Goal: Information Seeking & Learning: Learn about a topic

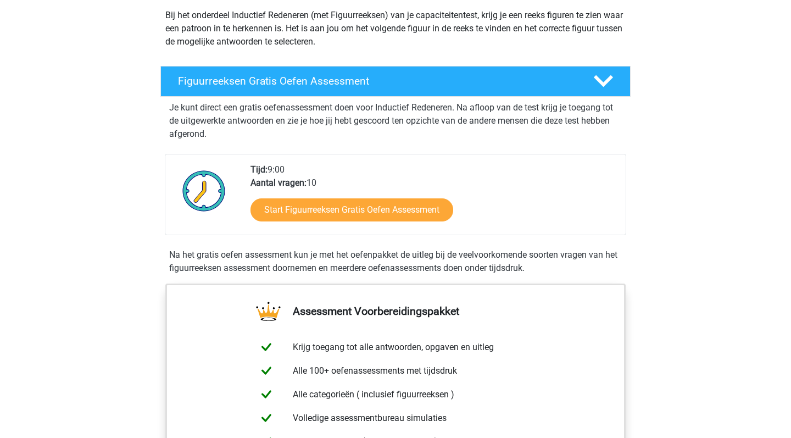
scroll to position [135, 0]
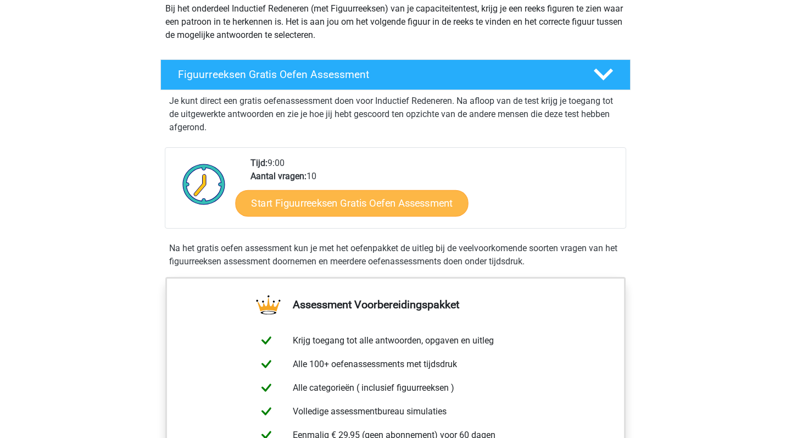
click at [287, 205] on link "Start Figuurreeksen Gratis Oefen Assessment" at bounding box center [352, 202] width 233 height 26
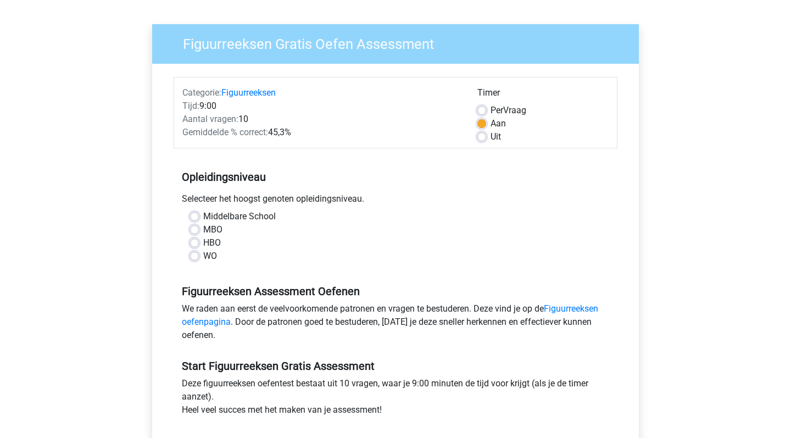
scroll to position [90, 0]
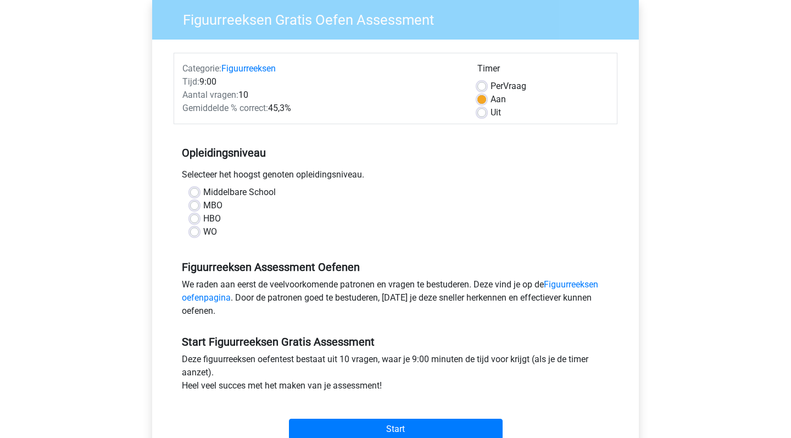
click at [203, 208] on label "MBO" at bounding box center [212, 205] width 19 height 13
click at [192, 208] on input "MBO" at bounding box center [194, 204] width 9 height 11
radio input "true"
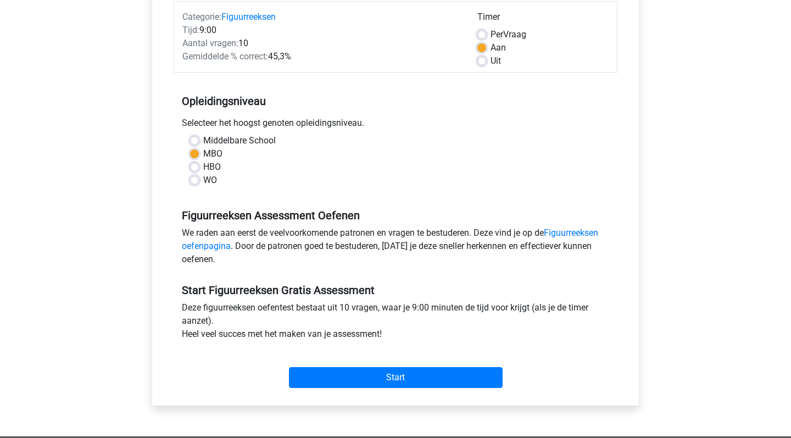
scroll to position [155, 0]
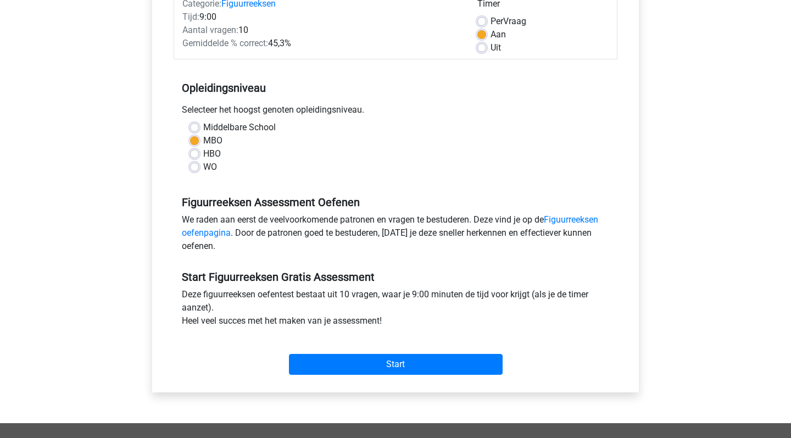
click at [212, 147] on label "MBO" at bounding box center [212, 140] width 19 height 13
click at [199, 145] on input "MBO" at bounding box center [194, 139] width 9 height 11
click at [215, 157] on label "HBO" at bounding box center [212, 153] width 18 height 13
click at [199, 157] on input "HBO" at bounding box center [194, 152] width 9 height 11
radio input "true"
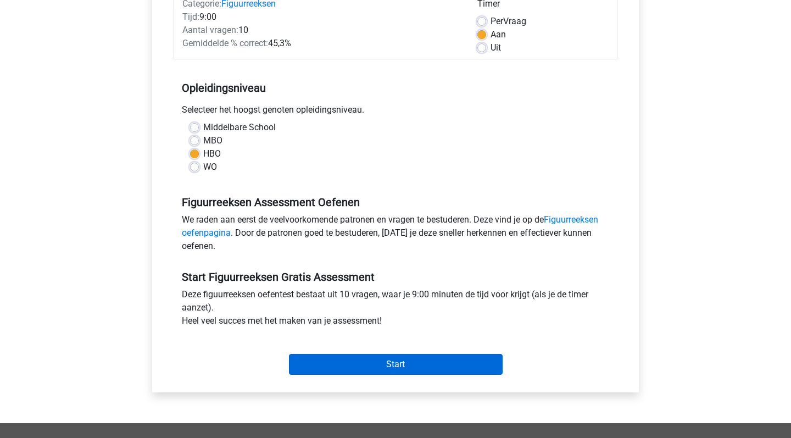
click at [378, 369] on input "Start" at bounding box center [396, 364] width 214 height 21
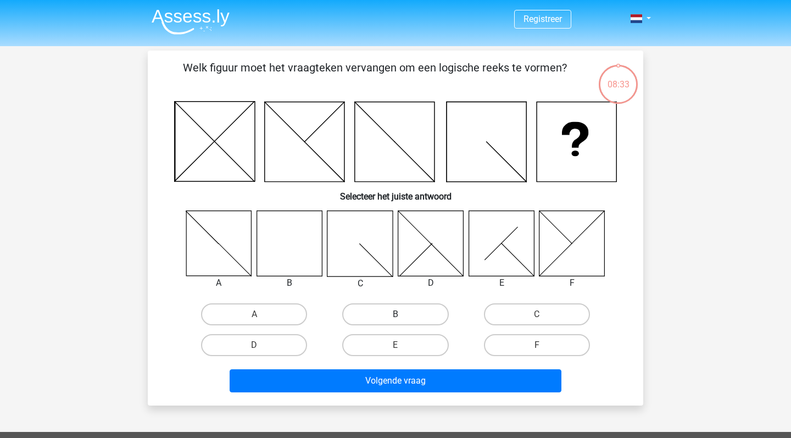
click at [409, 315] on label "B" at bounding box center [395, 314] width 106 height 22
click at [403, 315] on input "B" at bounding box center [398, 317] width 7 height 7
radio input "true"
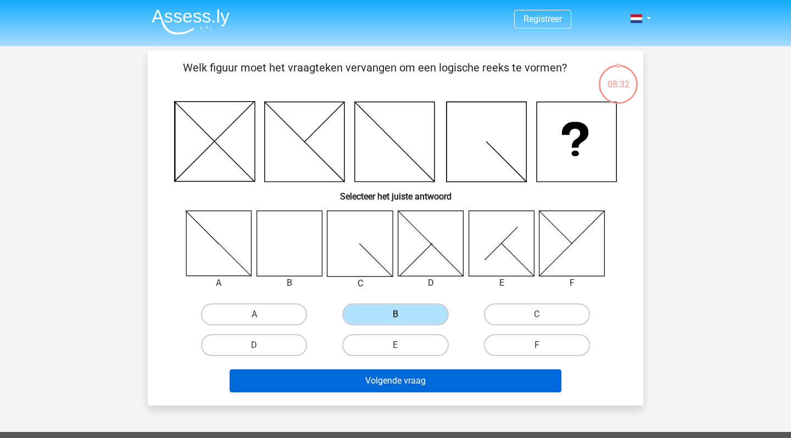
click at [395, 388] on button "Volgende vraag" at bounding box center [396, 380] width 332 height 23
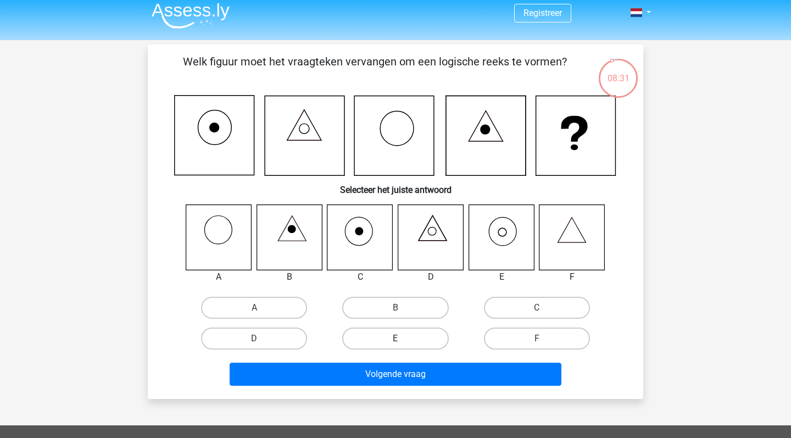
scroll to position [5, 0]
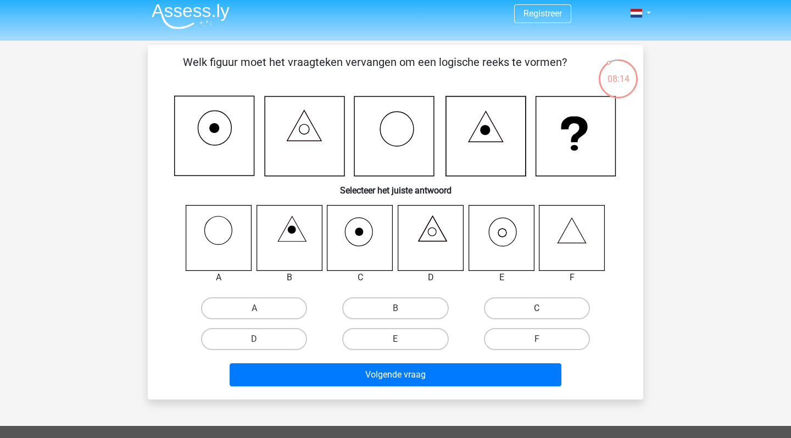
click at [501, 305] on label "C" at bounding box center [537, 308] width 106 height 22
click at [537, 308] on input "C" at bounding box center [540, 311] width 7 height 7
radio input "true"
click at [252, 312] on label "A" at bounding box center [254, 308] width 106 height 22
click at [254, 312] on input "A" at bounding box center [257, 311] width 7 height 7
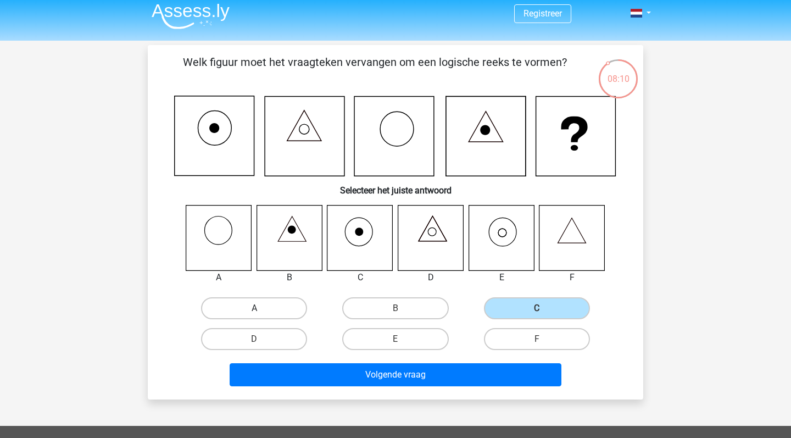
radio input "true"
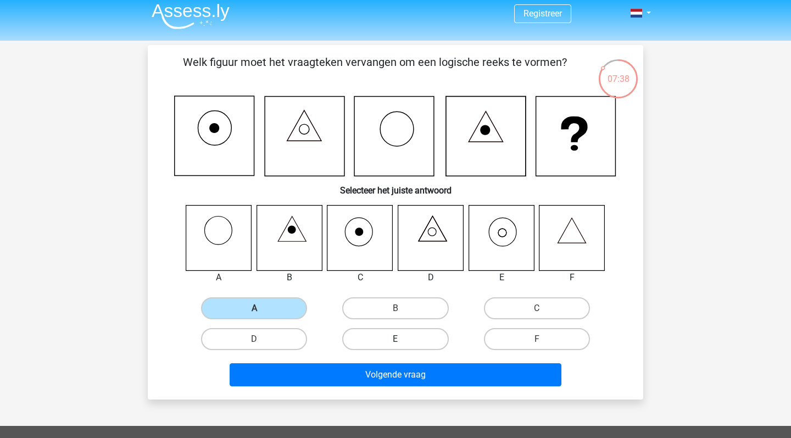
click at [424, 336] on label "E" at bounding box center [395, 339] width 106 height 22
click at [403, 339] on input "E" at bounding box center [398, 342] width 7 height 7
radio input "true"
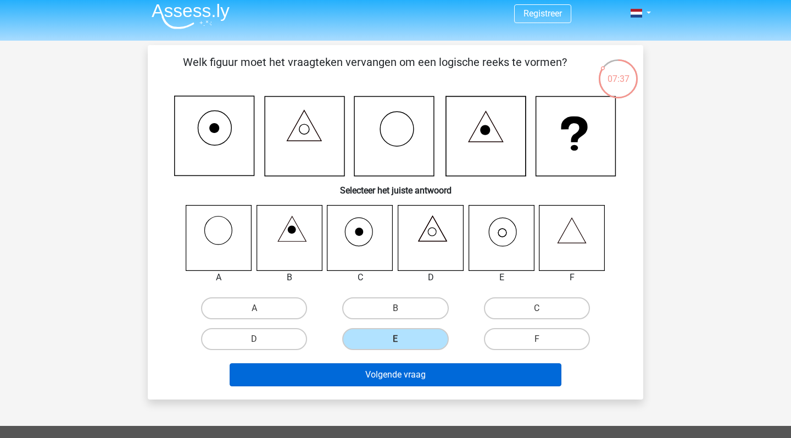
click at [432, 373] on button "Volgende vraag" at bounding box center [396, 374] width 332 height 23
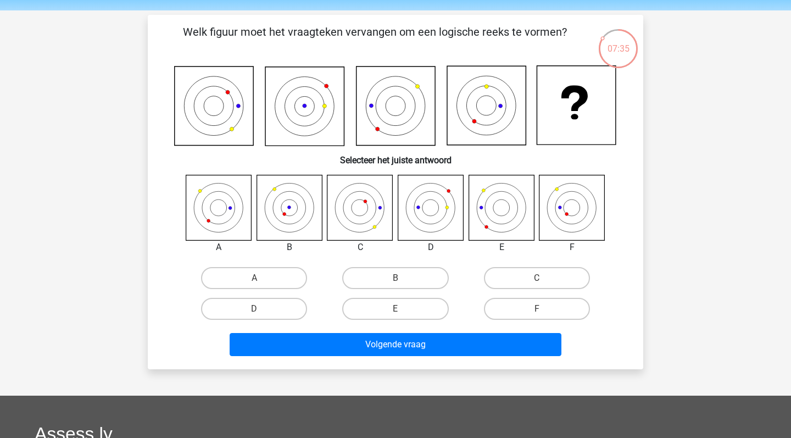
scroll to position [25, 0]
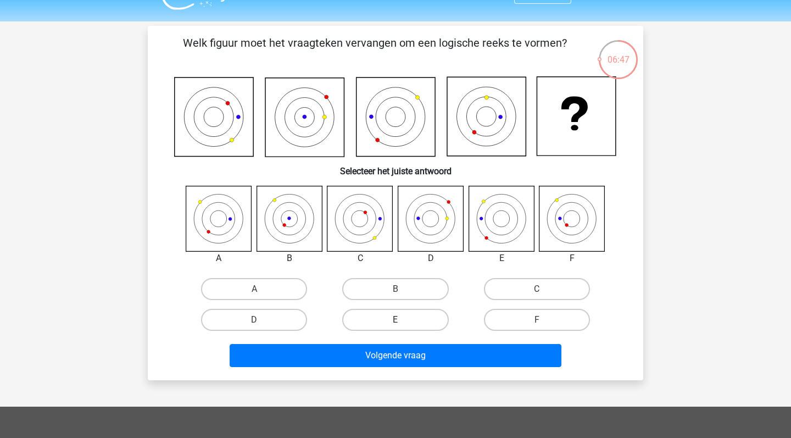
click at [406, 309] on label "E" at bounding box center [395, 320] width 106 height 22
click at [403, 320] on input "E" at bounding box center [398, 323] width 7 height 7
radio input "true"
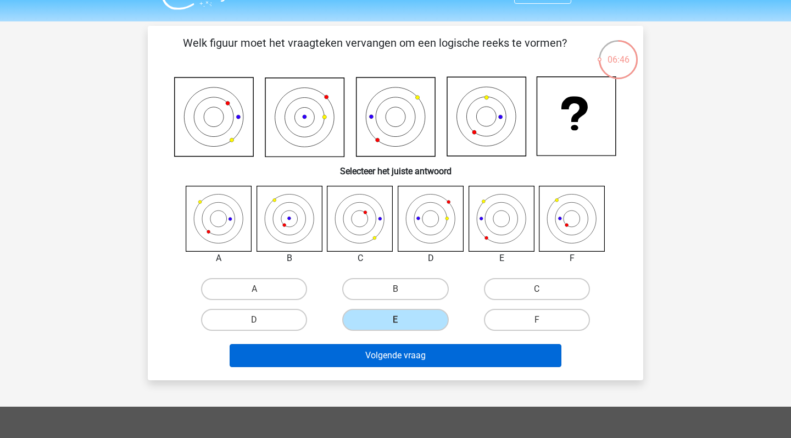
click at [414, 351] on button "Volgende vraag" at bounding box center [396, 355] width 332 height 23
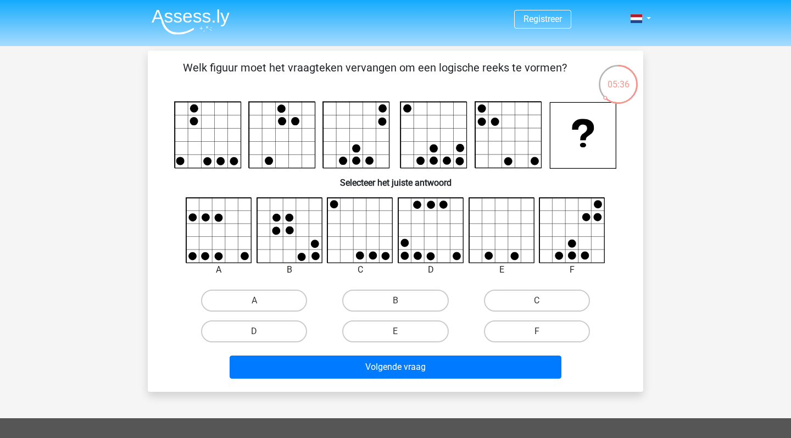
scroll to position [0, 0]
click at [370, 232] on icon at bounding box center [360, 230] width 65 height 65
click at [513, 292] on label "C" at bounding box center [537, 300] width 106 height 22
click at [537, 300] on input "C" at bounding box center [540, 303] width 7 height 7
radio input "true"
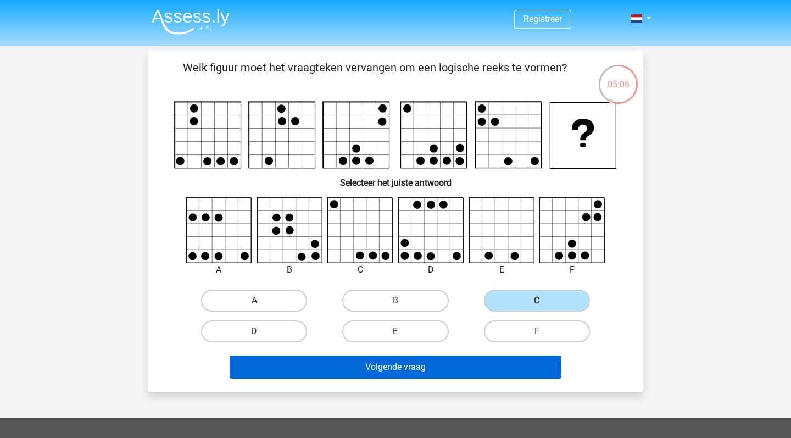
click at [476, 364] on button "Volgende vraag" at bounding box center [396, 366] width 332 height 23
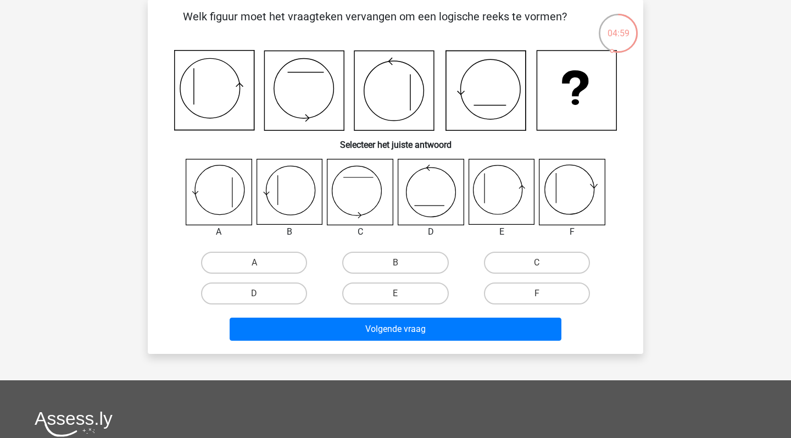
scroll to position [53, 0]
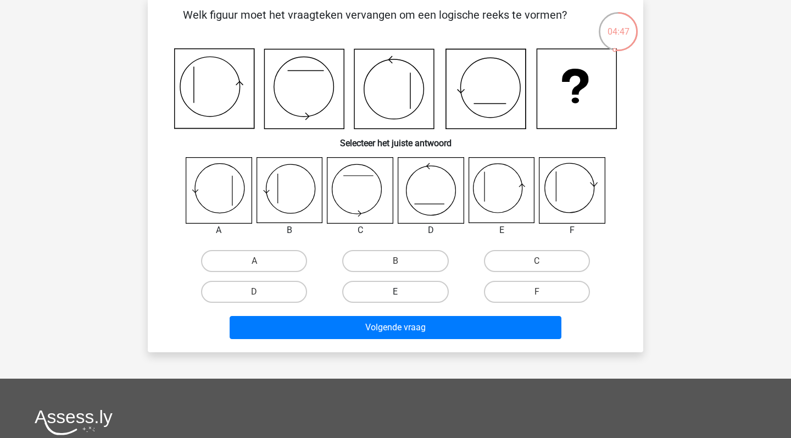
click at [390, 284] on label "E" at bounding box center [395, 292] width 106 height 22
click at [395, 292] on input "E" at bounding box center [398, 295] width 7 height 7
radio input "true"
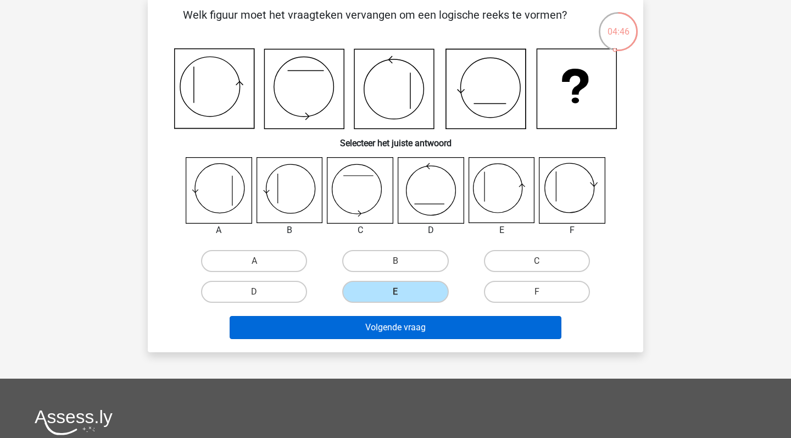
click at [401, 325] on button "Volgende vraag" at bounding box center [396, 327] width 332 height 23
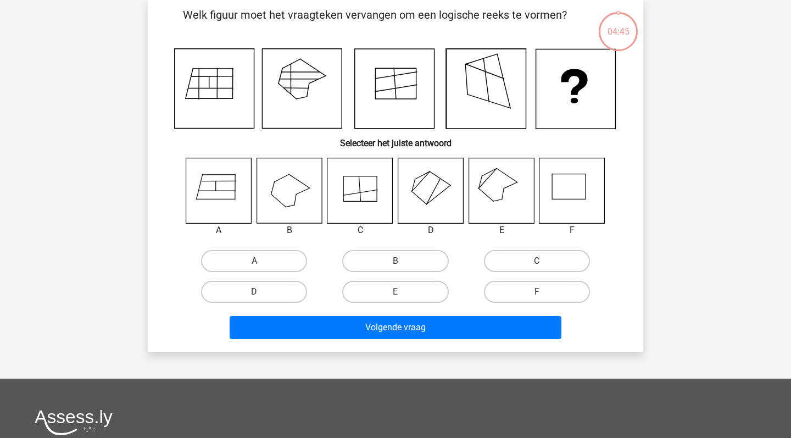
scroll to position [51, 0]
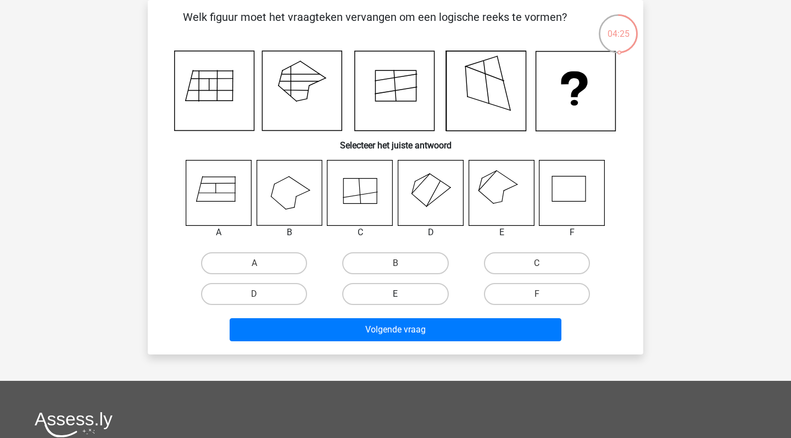
click at [407, 292] on label "E" at bounding box center [395, 294] width 106 height 22
click at [403, 294] on input "E" at bounding box center [398, 297] width 7 height 7
radio input "true"
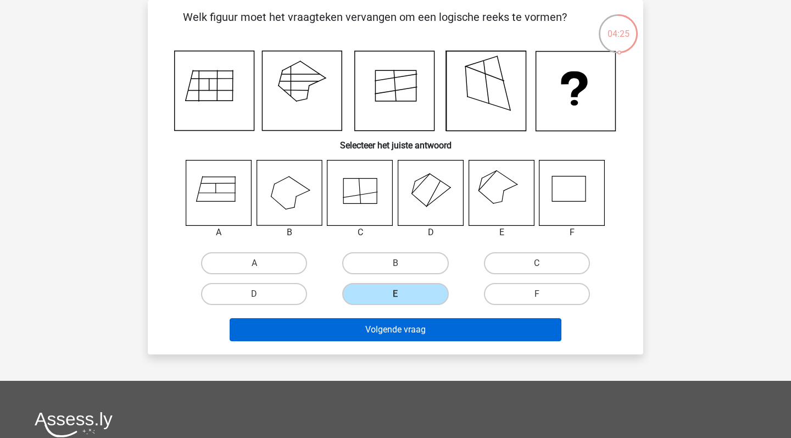
click at [409, 334] on button "Volgende vraag" at bounding box center [396, 329] width 332 height 23
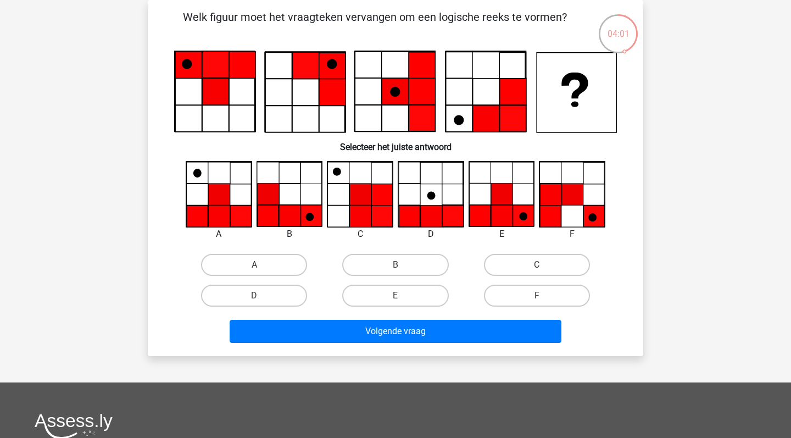
click at [405, 284] on label "E" at bounding box center [395, 295] width 106 height 22
click at [403, 295] on input "E" at bounding box center [398, 298] width 7 height 7
radio input "true"
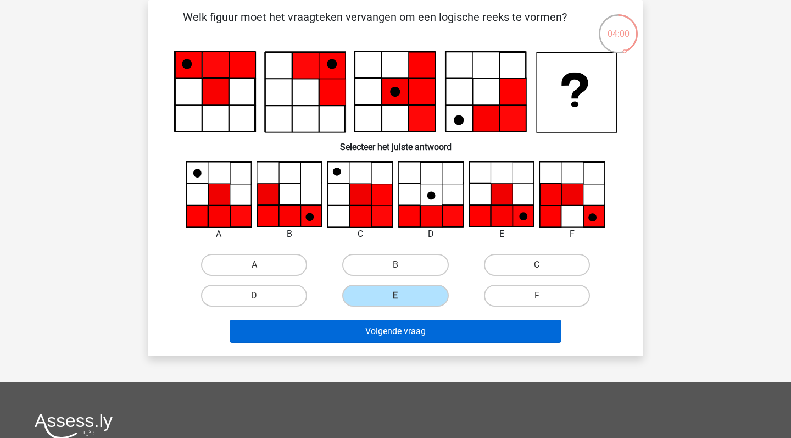
click at [403, 329] on button "Volgende vraag" at bounding box center [396, 331] width 332 height 23
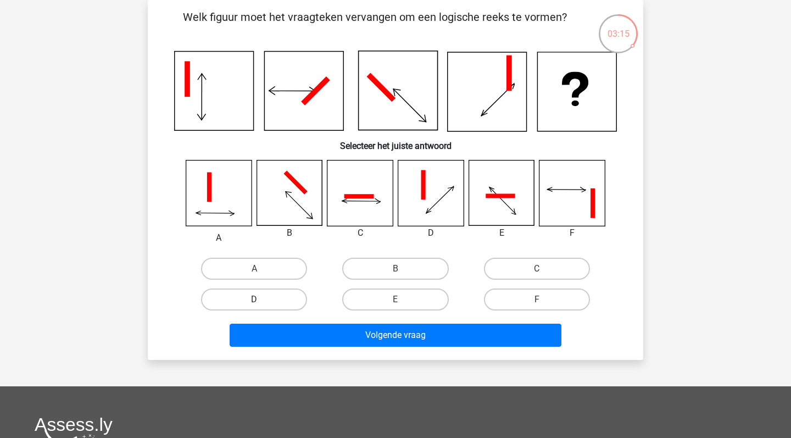
click at [275, 304] on label "D" at bounding box center [254, 299] width 106 height 22
click at [261, 304] on input "D" at bounding box center [257, 302] width 7 height 7
radio input "true"
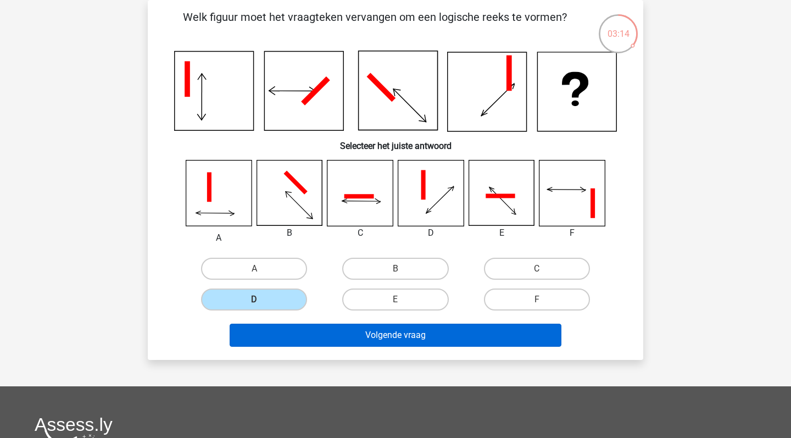
click at [297, 330] on button "Volgende vraag" at bounding box center [396, 334] width 332 height 23
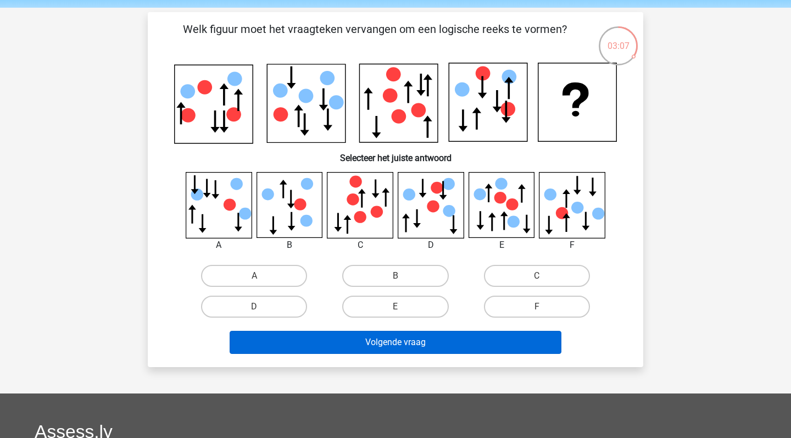
scroll to position [36, 0]
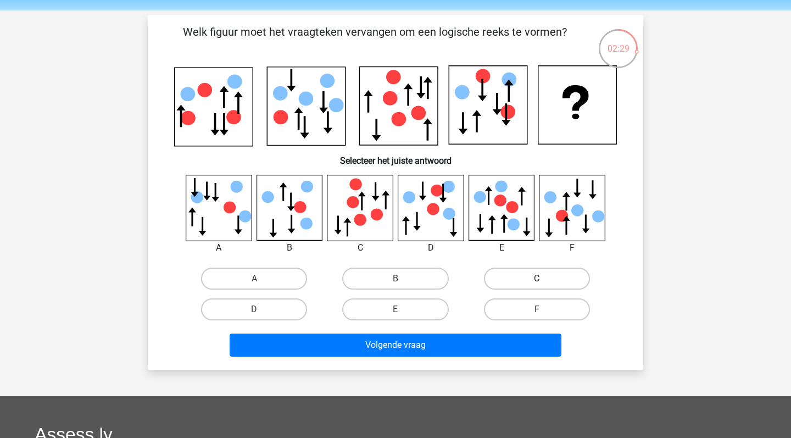
click at [504, 278] on label "C" at bounding box center [537, 278] width 106 height 22
click at [537, 278] on input "C" at bounding box center [540, 281] width 7 height 7
radio input "true"
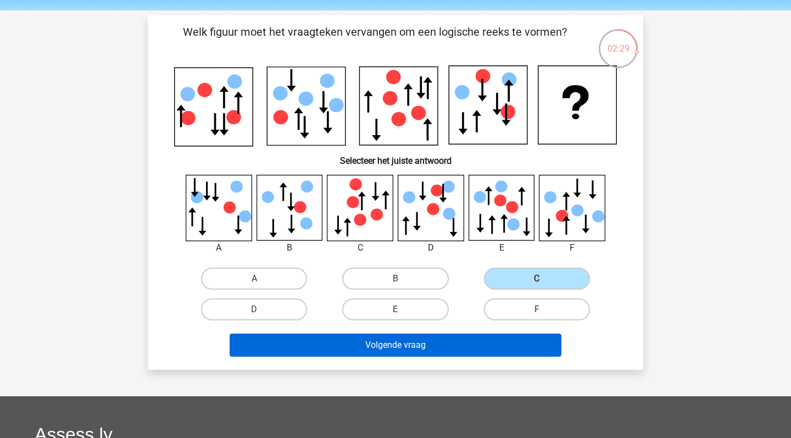
click at [438, 349] on button "Volgende vraag" at bounding box center [396, 344] width 332 height 23
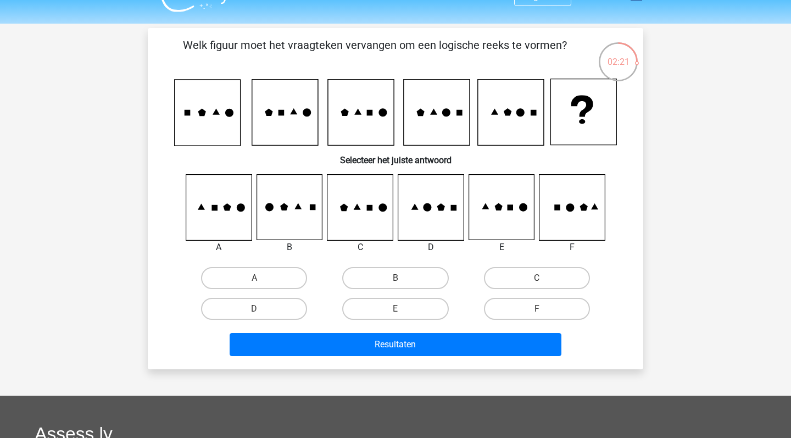
scroll to position [24, 0]
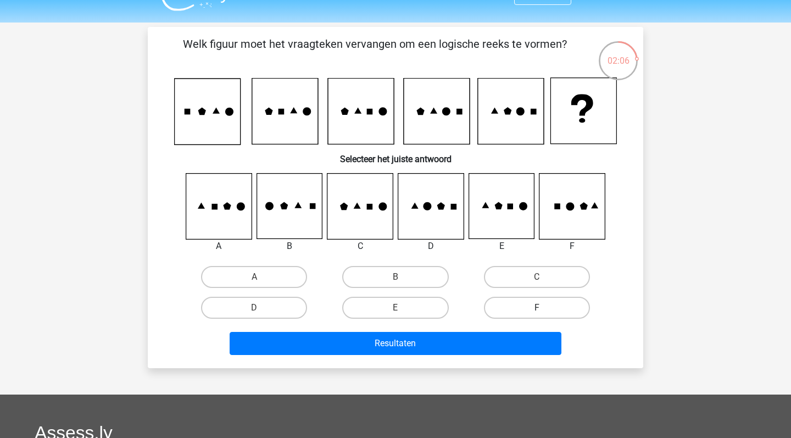
click at [503, 303] on label "F" at bounding box center [537, 308] width 106 height 22
click at [537, 308] on input "F" at bounding box center [540, 311] width 7 height 7
radio input "true"
click at [475, 364] on div "Welk figuur moet het vraagteken vervangen om een logische reeks te vormen? Sele…" at bounding box center [395, 197] width 495 height 340
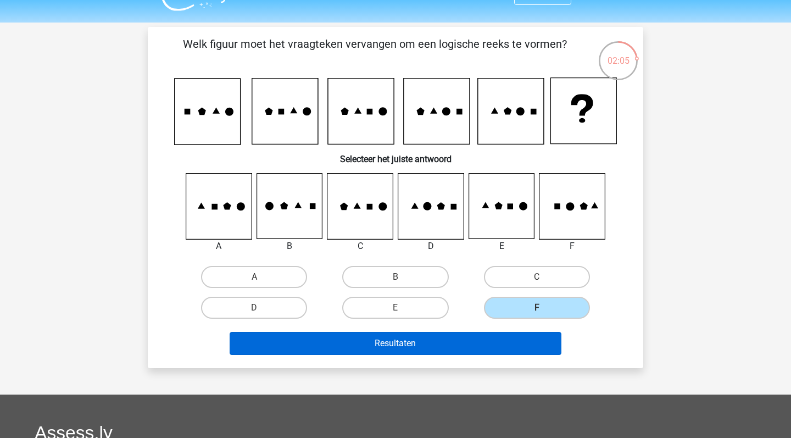
click at [473, 351] on button "Resultaten" at bounding box center [396, 343] width 332 height 23
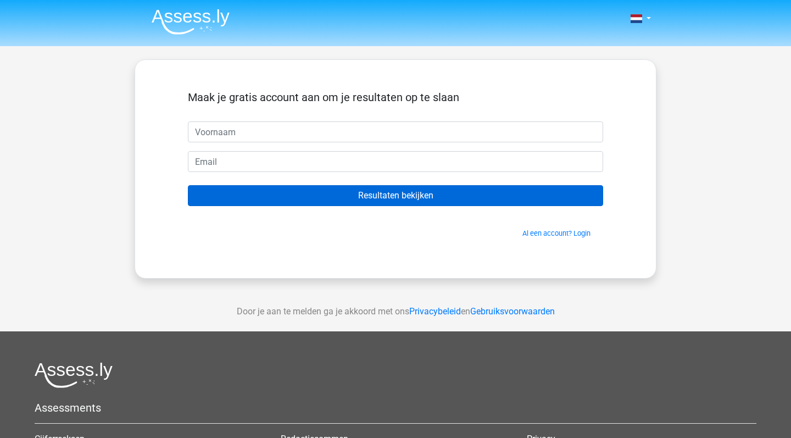
click at [407, 206] on input "Resultaten bekijken" at bounding box center [395, 195] width 415 height 21
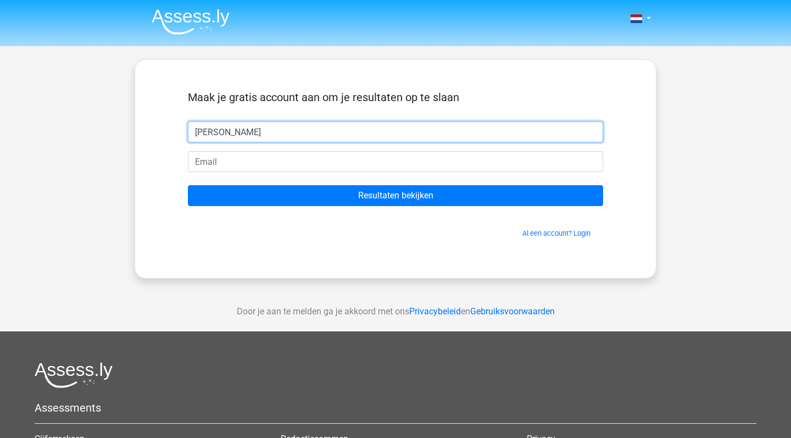
type input "julian"
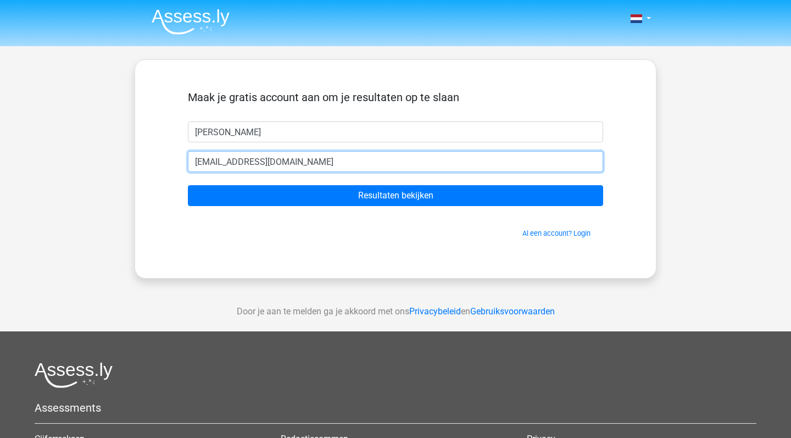
type input "Julianpieter.rietveld@gmail.com"
click at [395, 196] on input "Resultaten bekijken" at bounding box center [395, 195] width 415 height 21
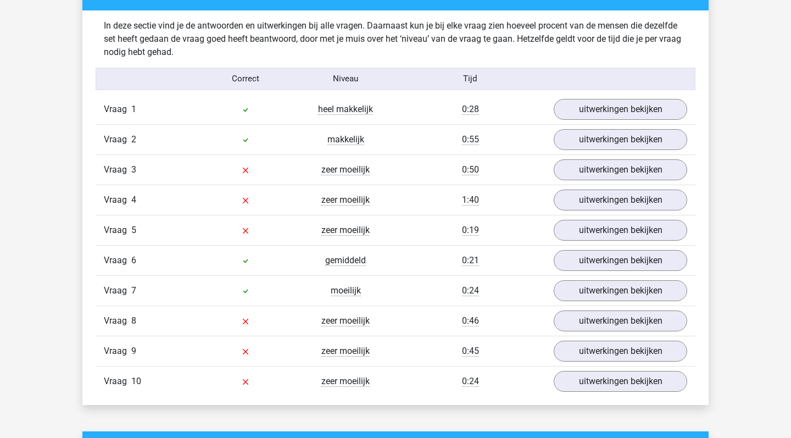
scroll to position [855, 0]
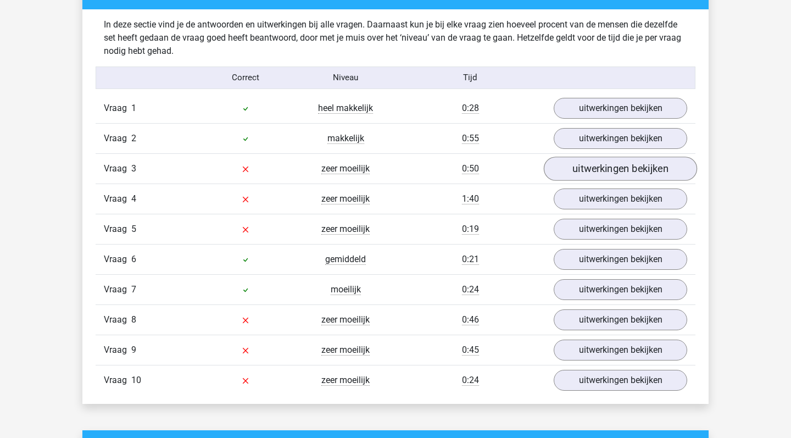
click at [578, 165] on link "uitwerkingen bekijken" at bounding box center [620, 169] width 153 height 24
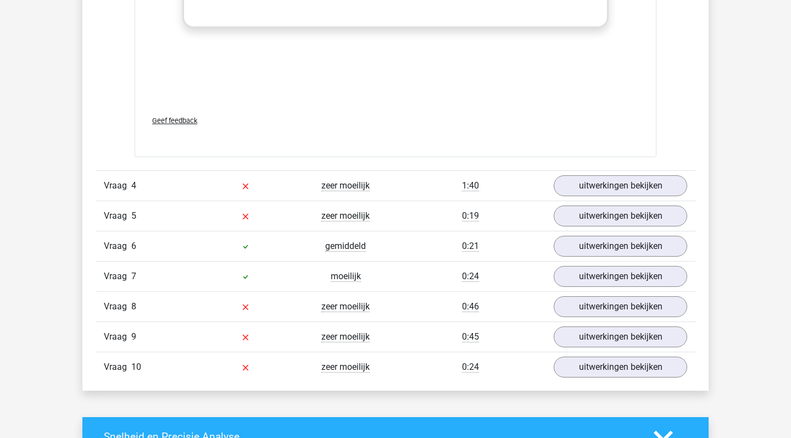
scroll to position [1788, 0]
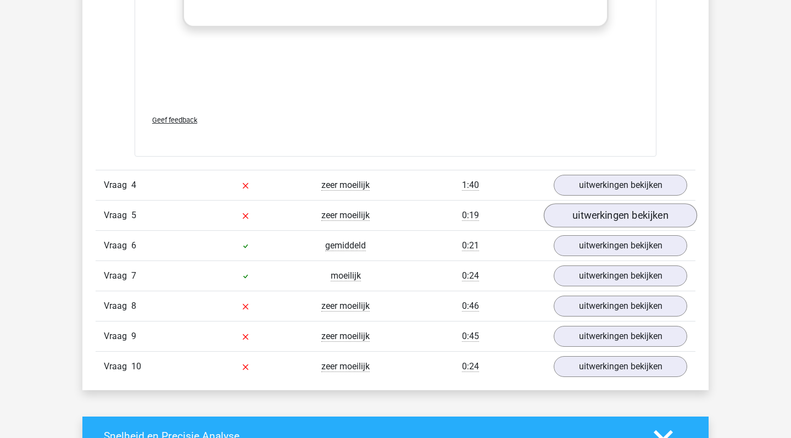
click at [567, 219] on link "uitwerkingen bekijken" at bounding box center [620, 215] width 153 height 24
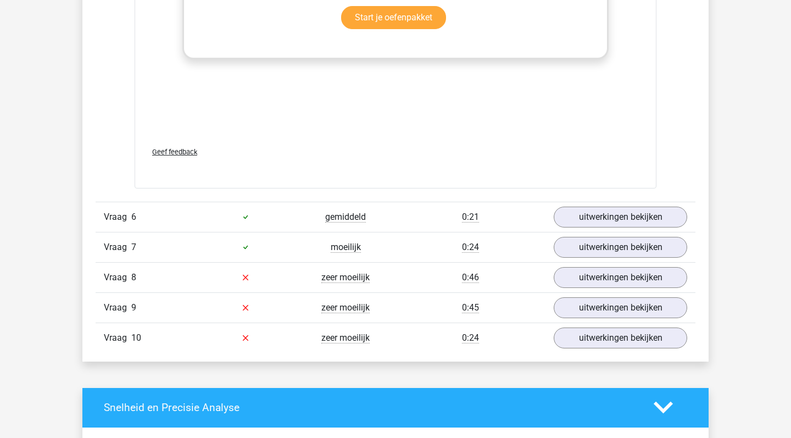
scroll to position [2740, 0]
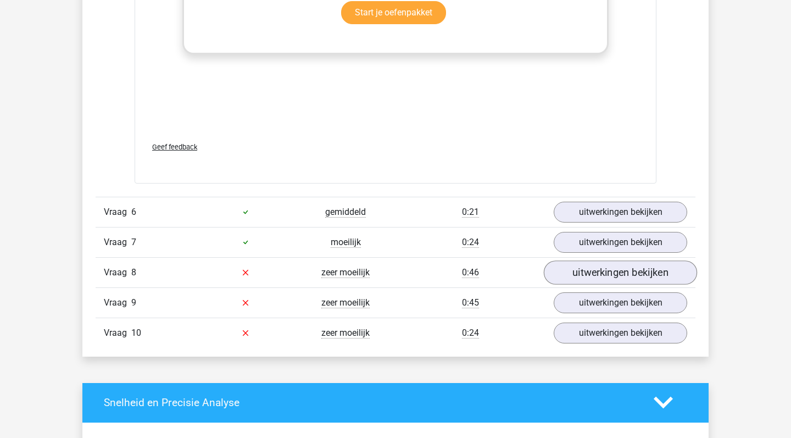
click at [591, 277] on link "uitwerkingen bekijken" at bounding box center [620, 272] width 153 height 24
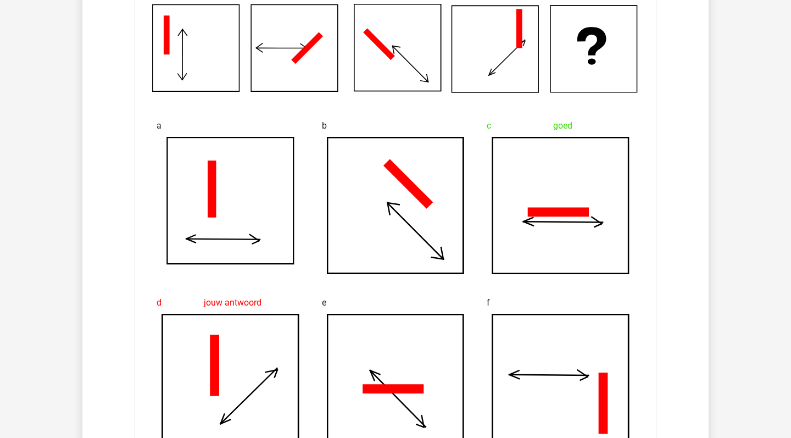
scroll to position [3060, 0]
